Goal: Check status: Check status

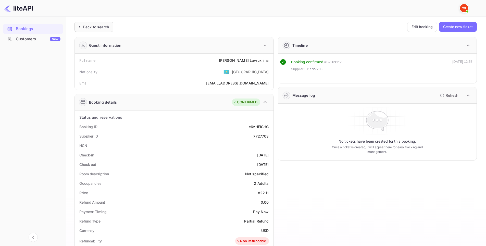
click at [95, 28] on div "Back to search" at bounding box center [96, 26] width 26 height 5
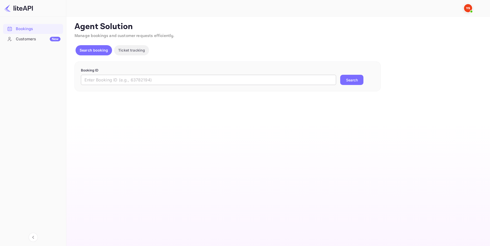
click at [212, 78] on input "text" at bounding box center [208, 80] width 255 height 10
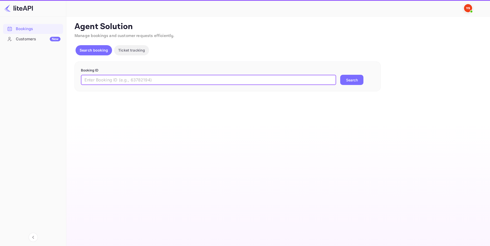
paste input "9111901"
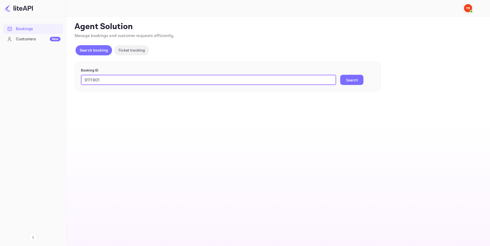
type input "9111901"
click at [350, 77] on button "Search" at bounding box center [351, 80] width 23 height 10
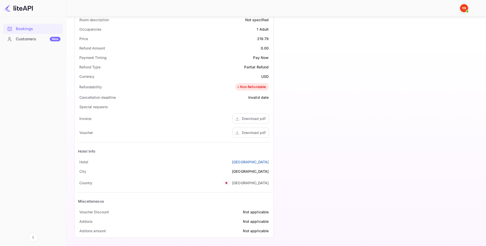
scroll to position [156, 0]
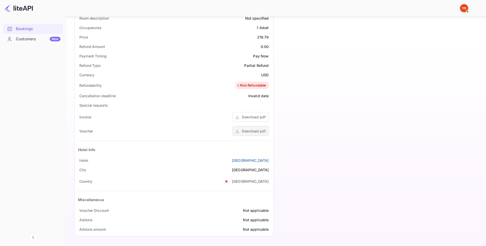
click at [254, 130] on div "Download pdf" at bounding box center [254, 130] width 24 height 5
click at [252, 132] on div "Download pdf" at bounding box center [254, 130] width 24 height 5
click at [255, 130] on div "Download pdf" at bounding box center [254, 130] width 24 height 5
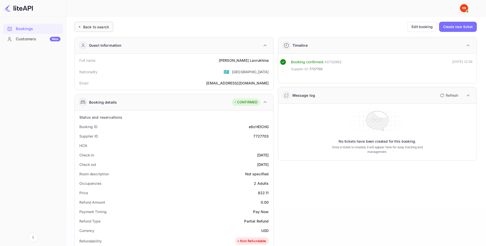
click at [84, 25] on div "Back to search" at bounding box center [96, 26] width 26 height 5
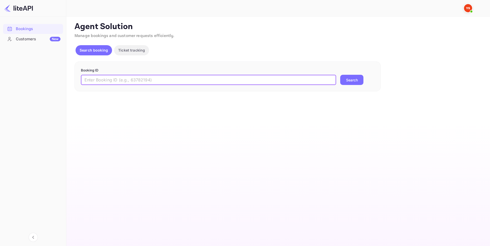
click at [160, 83] on input "text" at bounding box center [208, 80] width 255 height 10
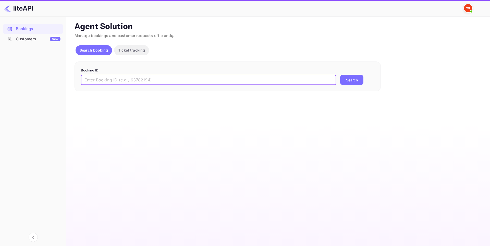
paste input "9111901"
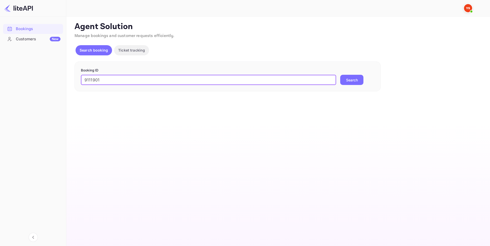
type input "9111901"
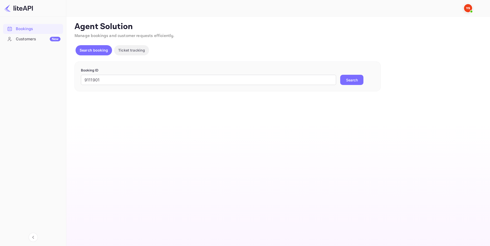
click at [343, 79] on button "Search" at bounding box center [351, 80] width 23 height 10
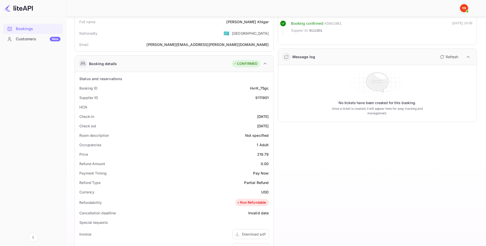
scroll to position [102, 0]
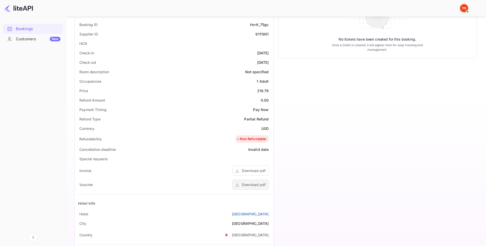
click at [260, 186] on div "Download pdf" at bounding box center [254, 184] width 24 height 5
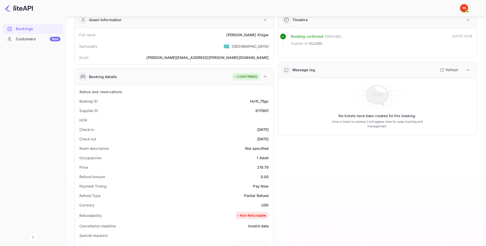
click at [261, 111] on div "9111901" at bounding box center [262, 110] width 13 height 5
copy div "9111901"
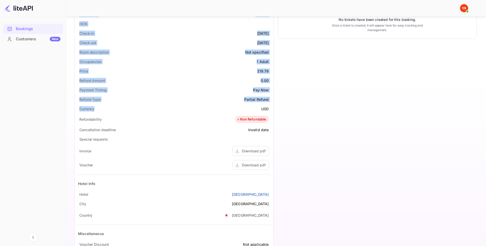
scroll to position [128, 0]
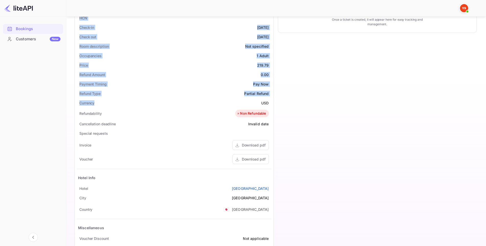
drag, startPoint x: 111, startPoint y: 75, endPoint x: 269, endPoint y: 189, distance: 195.3
click at [269, 189] on div "Guest information Full name [PERSON_NAME] Nationality 🇰🇿 [DEMOGRAPHIC_DATA] Ema…" at bounding box center [172, 86] width 204 height 363
copy div "Full name [PERSON_NAME] Nationality 🇰🇿 [DEMOGRAPHIC_DATA] Email [PERSON_NAME][E…"
click at [253, 162] on div "Download pdf" at bounding box center [254, 159] width 24 height 5
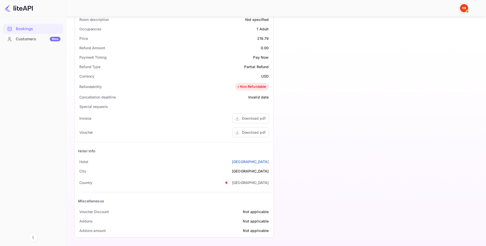
scroll to position [156, 0]
click at [255, 119] on div "Download pdf" at bounding box center [254, 116] width 24 height 5
drag, startPoint x: 238, startPoint y: 156, endPoint x: 269, endPoint y: 157, distance: 31.2
click at [269, 157] on div "Status and reservations Booking ID HvrK_75gc Supplier ID 9111901 HCN Check-in […" at bounding box center [174, 95] width 195 height 277
click at [226, 152] on div "Hotel Info" at bounding box center [174, 150] width 195 height 12
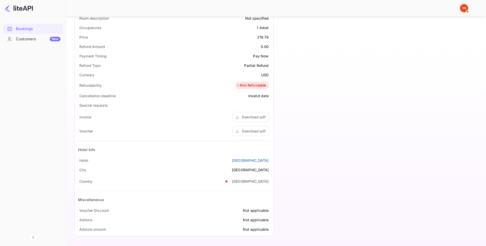
drag, startPoint x: 234, startPoint y: 161, endPoint x: 271, endPoint y: 161, distance: 37.3
click at [271, 161] on div "[GEOGRAPHIC_DATA]" at bounding box center [174, 160] width 195 height 9
copy link "[GEOGRAPHIC_DATA]"
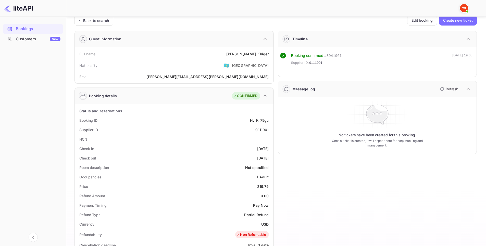
scroll to position [3, 0]
